Goal: Task Accomplishment & Management: Manage account settings

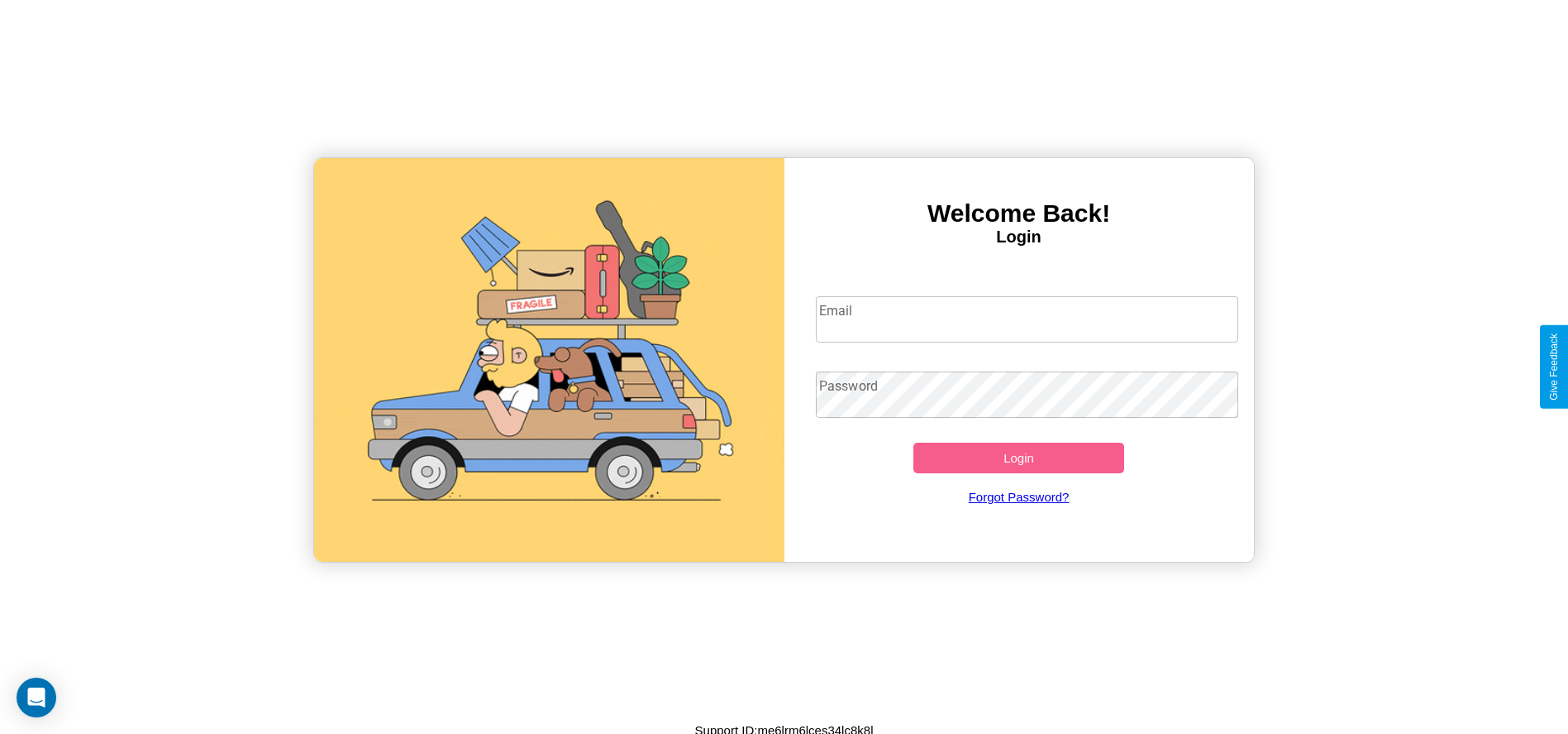
click at [1026, 319] on input "Email" at bounding box center [1027, 320] width 422 height 46
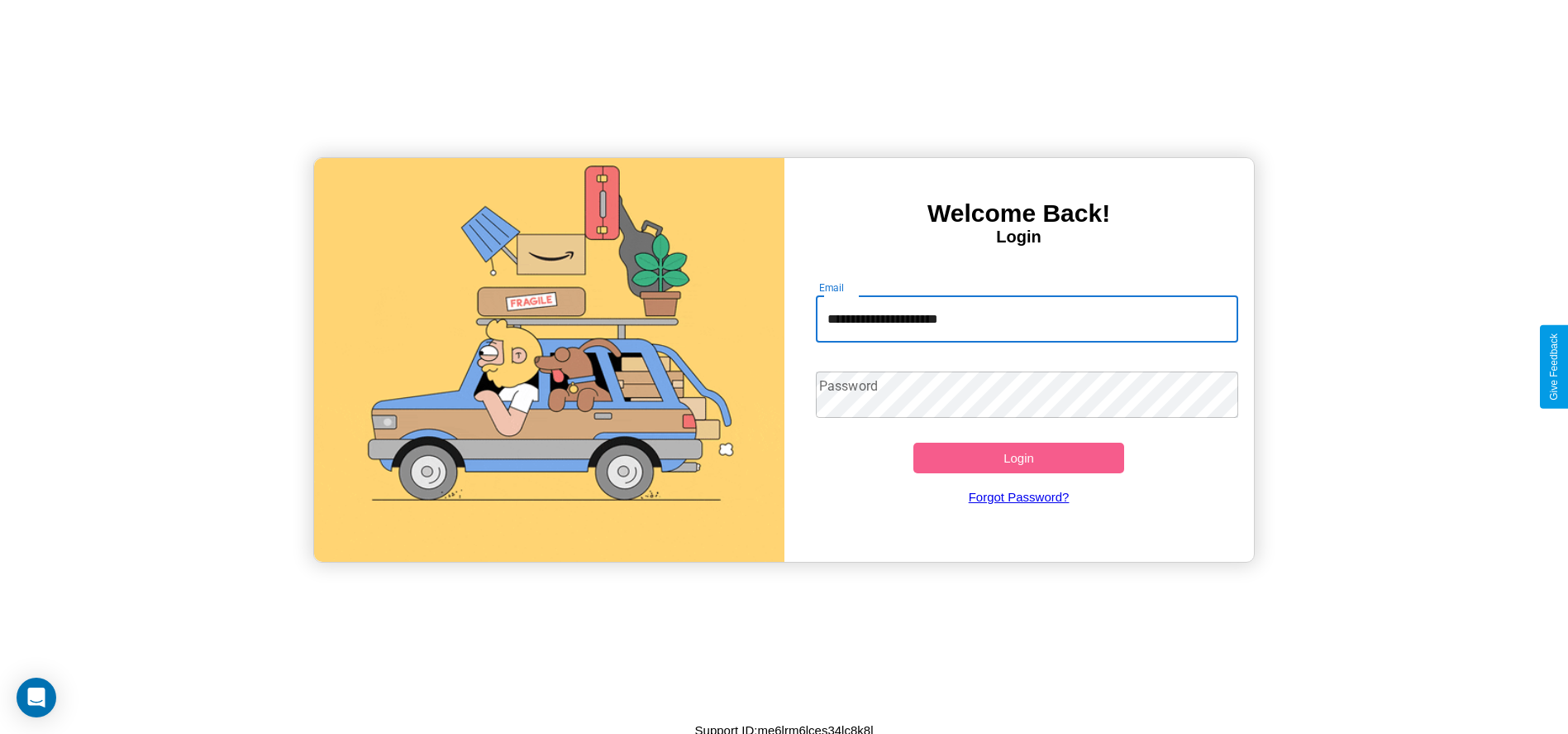
type input "**********"
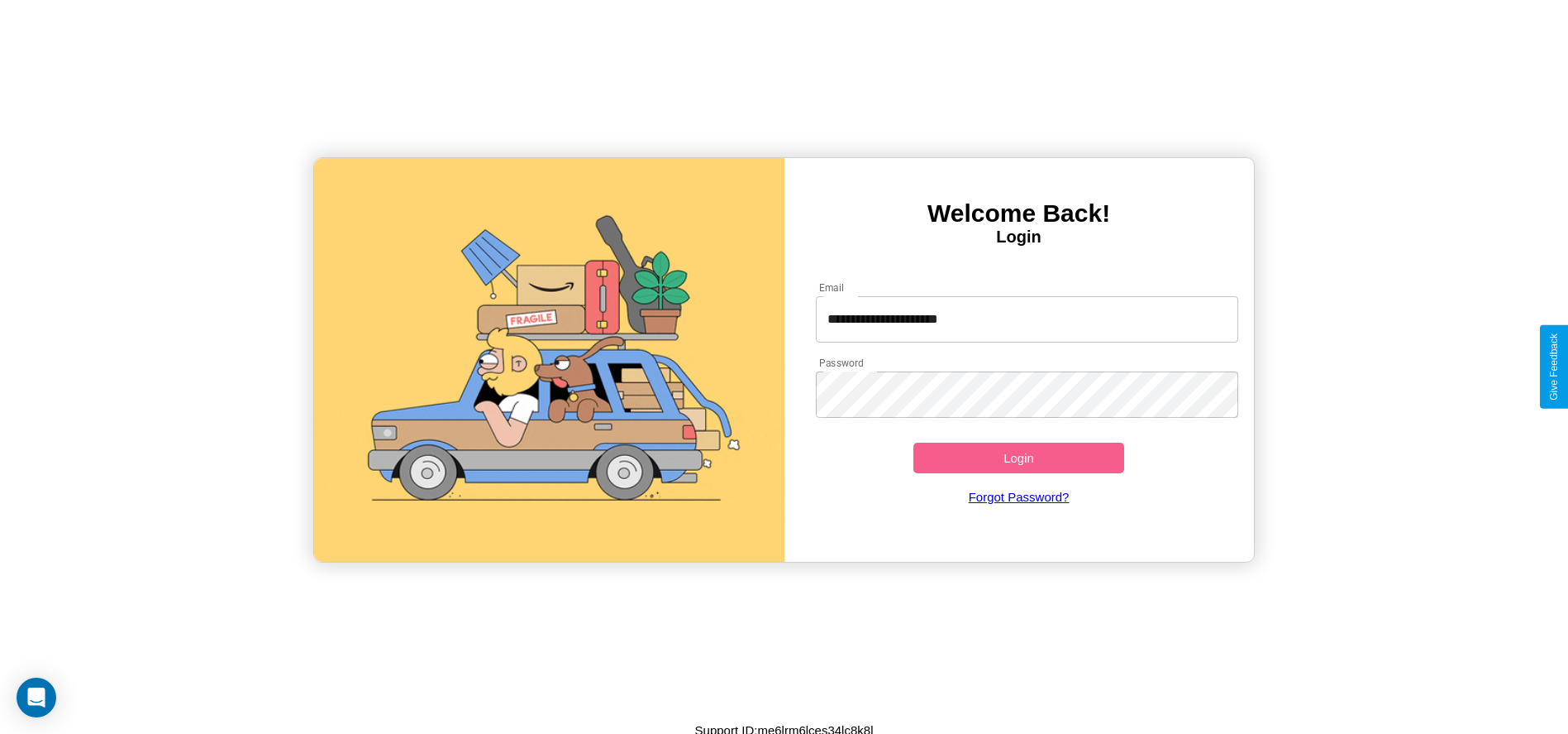
click at [1019, 458] on button "Login" at bounding box center [1019, 457] width 211 height 31
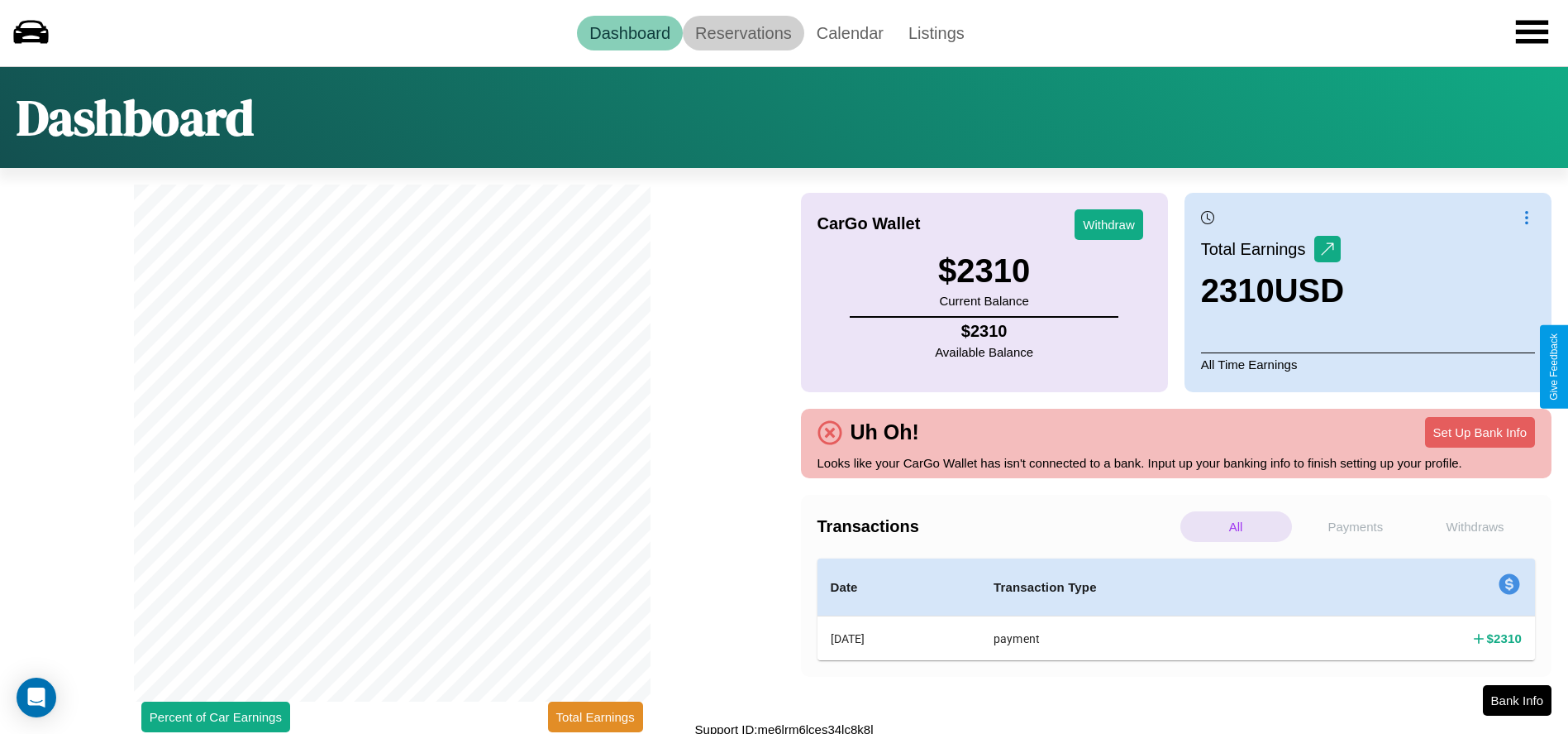
click at [743, 32] on link "Reservations" at bounding box center [743, 32] width 121 height 34
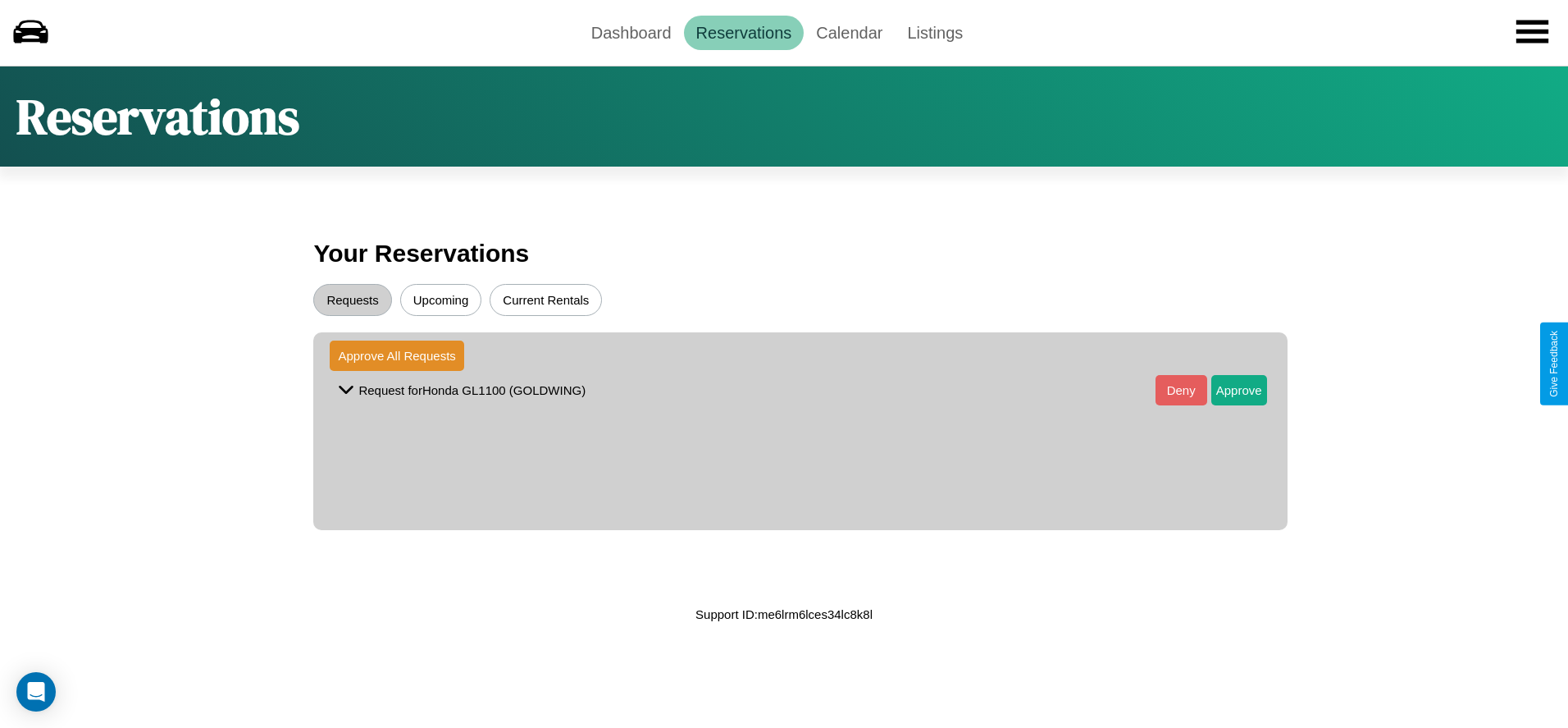
click at [440, 300] on button "Upcoming" at bounding box center [441, 300] width 82 height 32
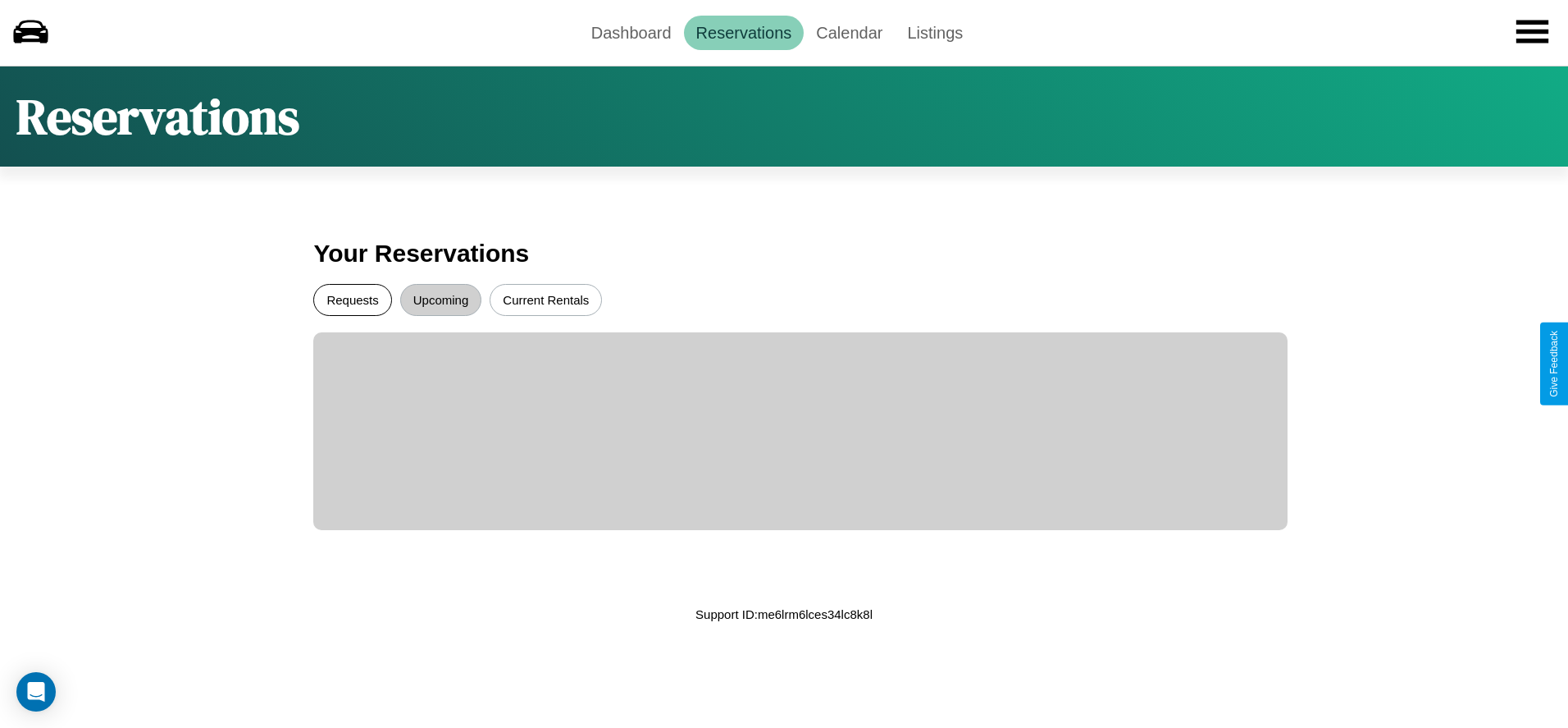
click at [353, 300] on button "Requests" at bounding box center [352, 300] width 78 height 32
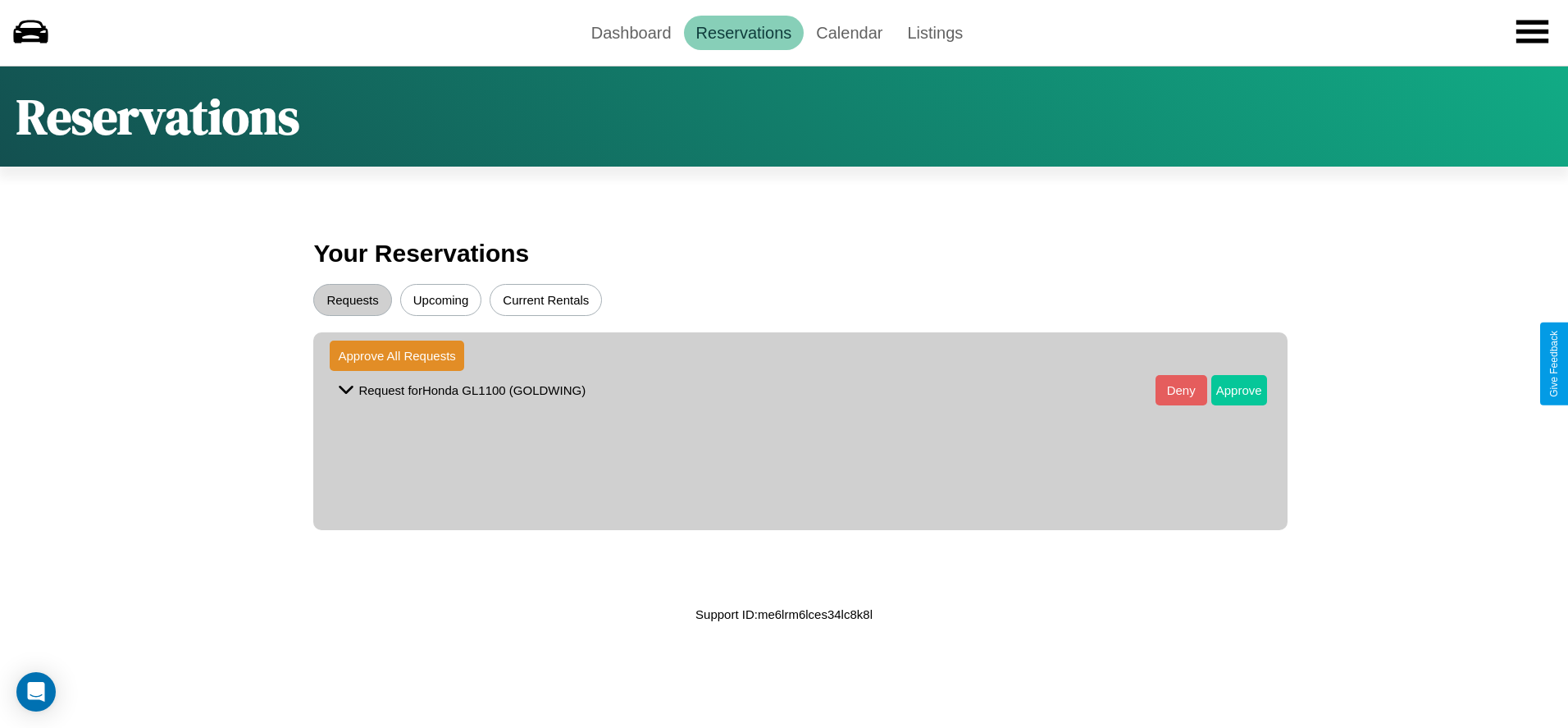
click at [1226, 390] on button "Approve" at bounding box center [1239, 390] width 56 height 30
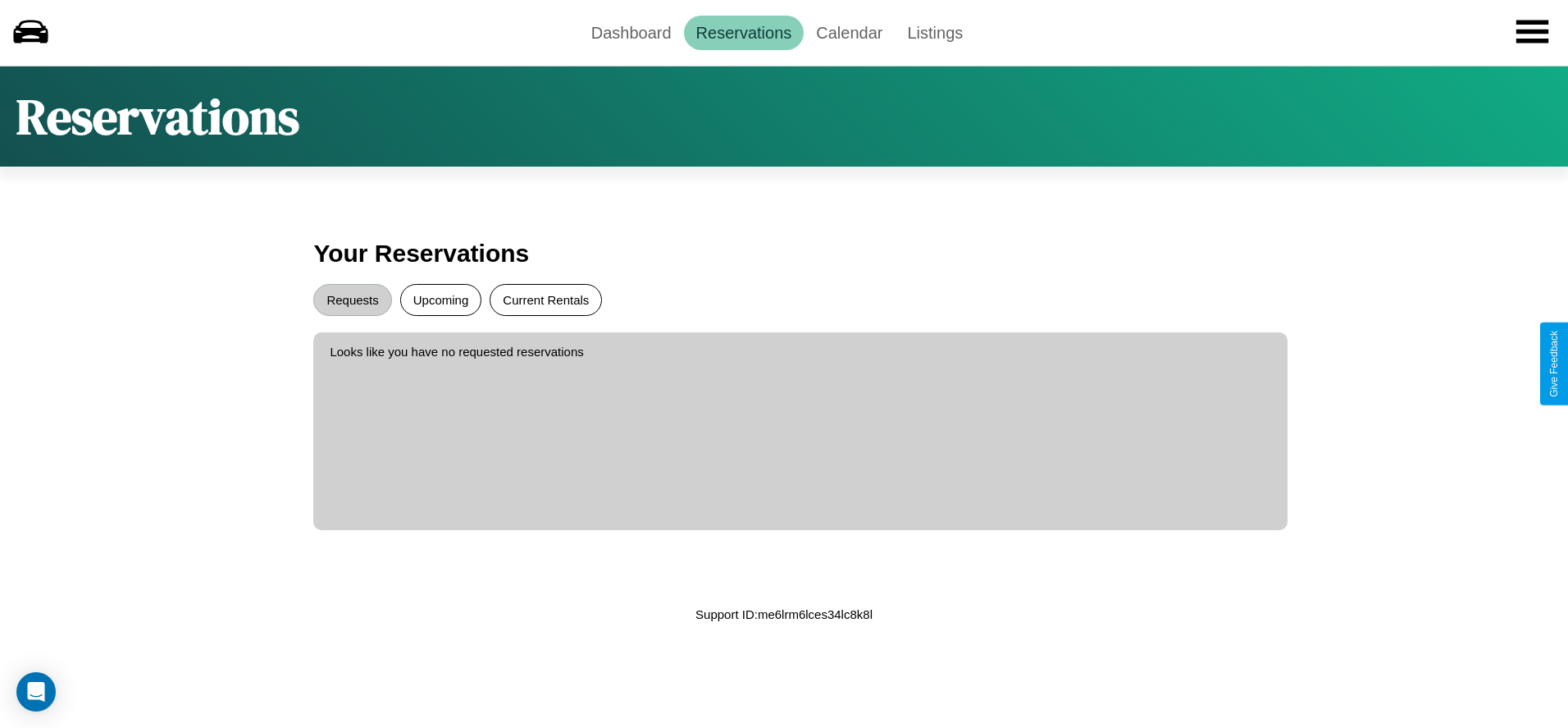
click at [545, 300] on button "Current Rentals" at bounding box center [546, 300] width 112 height 32
click at [631, 32] on link "Dashboard" at bounding box center [631, 32] width 105 height 34
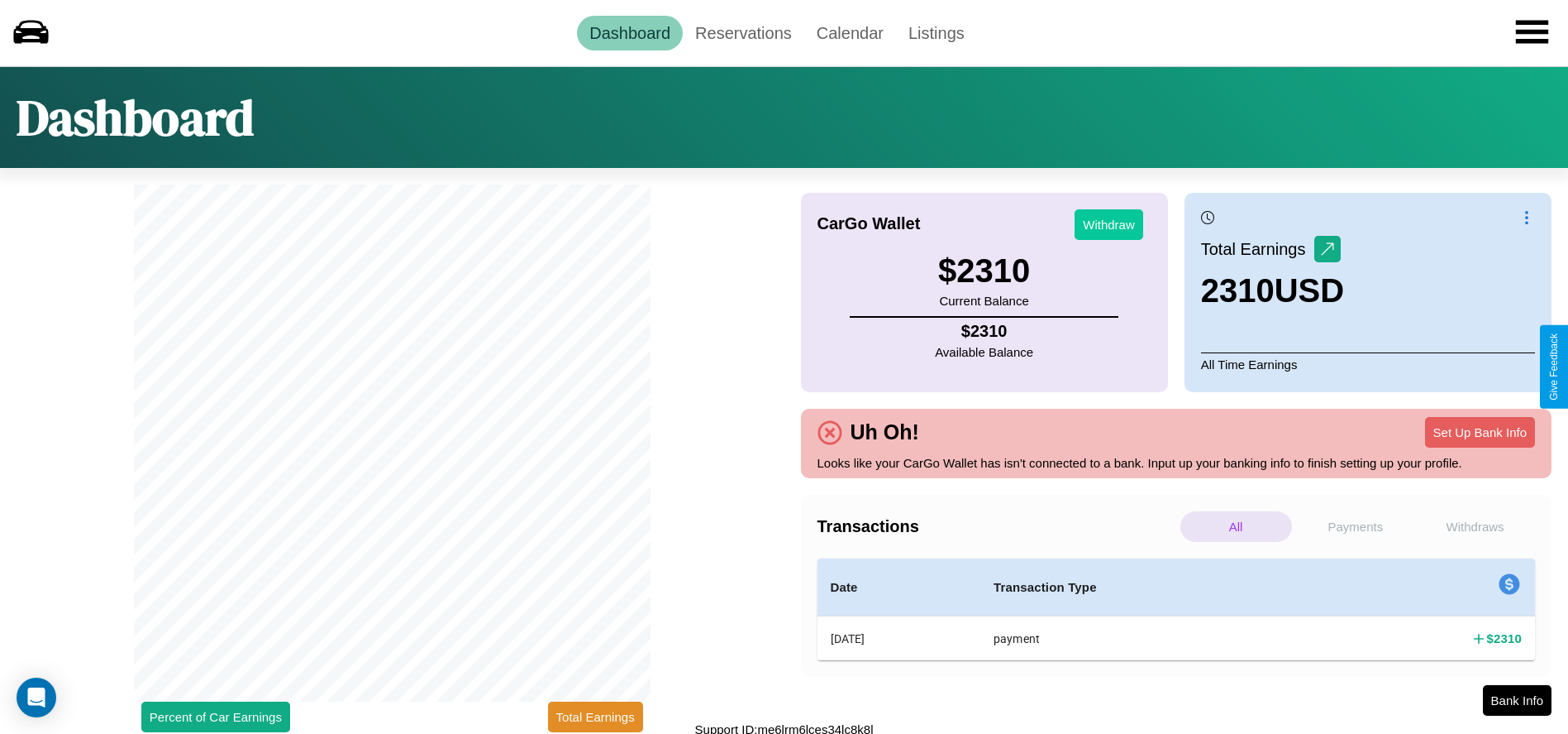
click at [1109, 224] on button "Withdraw" at bounding box center [1109, 224] width 69 height 31
